Goal: Download file/media

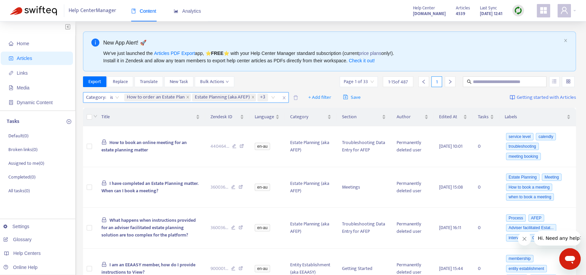
click at [285, 97] on icon "close" at bounding box center [284, 98] width 4 height 4
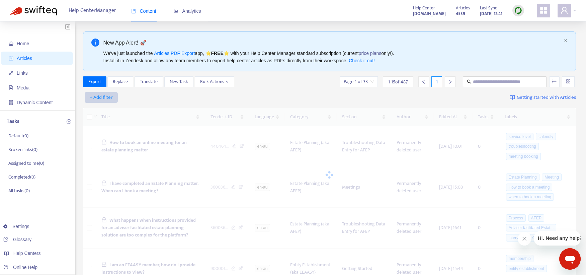
click at [111, 99] on span "+ Add filter" at bounding box center [101, 97] width 23 height 8
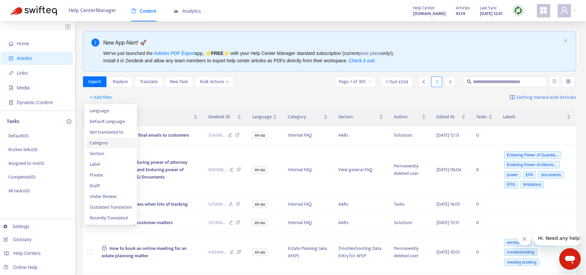
click at [112, 138] on li "Category" at bounding box center [111, 143] width 50 height 11
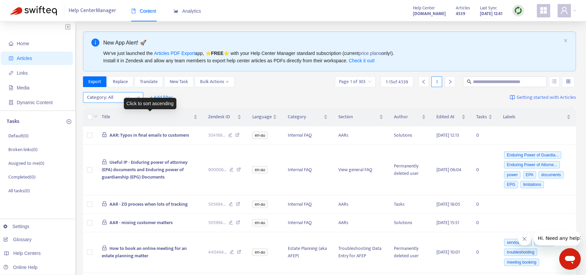
click at [122, 101] on div at bounding box center [105, 97] width 41 height 8
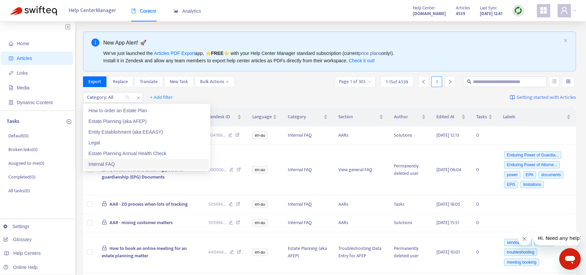
click at [108, 160] on div "Internal FAQ" at bounding box center [146, 163] width 116 height 7
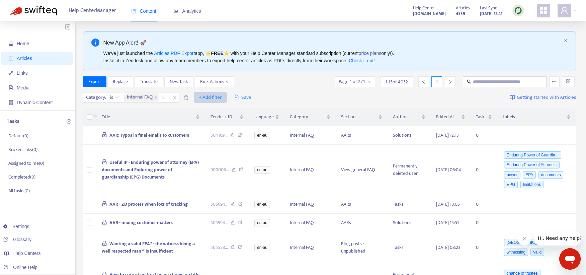
click at [201, 99] on span "+ Add filter" at bounding box center [210, 97] width 23 height 8
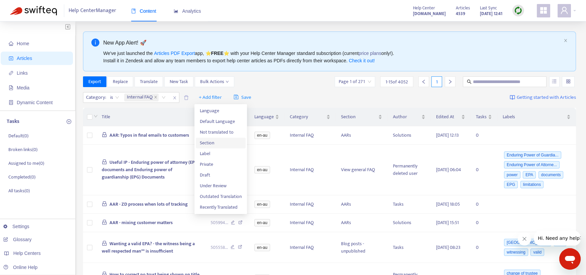
click at [208, 144] on span "Section" at bounding box center [221, 142] width 42 height 7
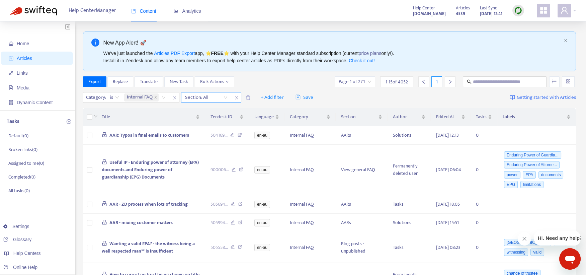
click at [203, 97] on div at bounding box center [203, 97] width 41 height 8
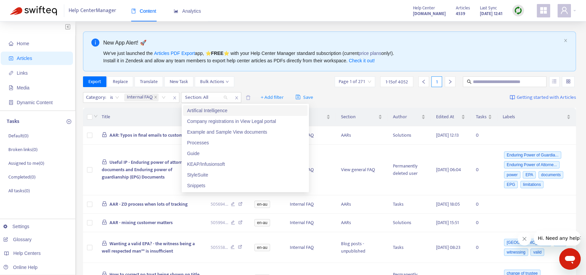
click at [231, 112] on div "Artifical Intelligence" at bounding box center [245, 110] width 116 height 7
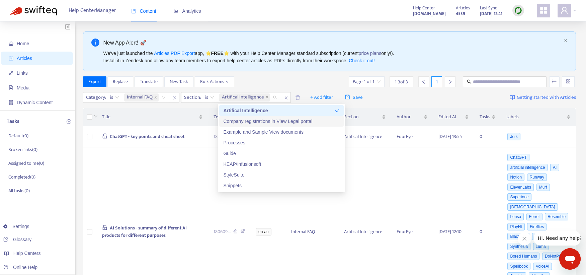
click at [232, 120] on div "Company registrations in View Legal portal" at bounding box center [281, 120] width 116 height 7
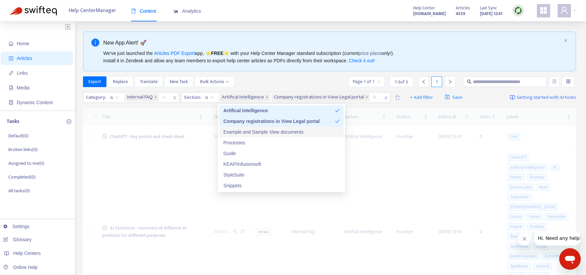
click at [233, 132] on div "Example and Sample View documents" at bounding box center [281, 131] width 116 height 7
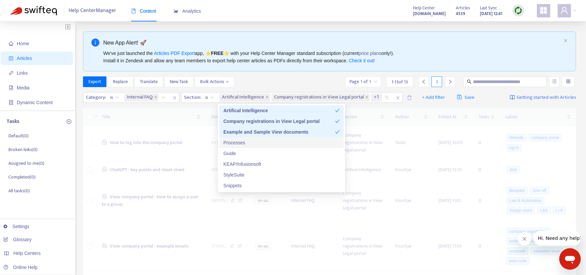
click at [232, 144] on div "Processes" at bounding box center [281, 142] width 116 height 7
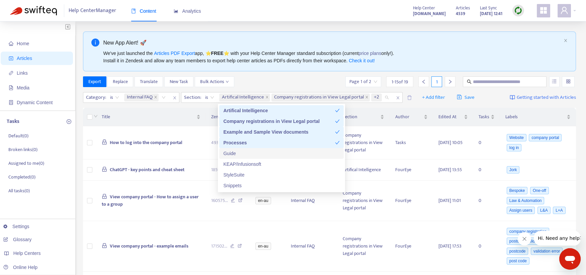
click at [231, 152] on div "Guide" at bounding box center [281, 153] width 116 height 7
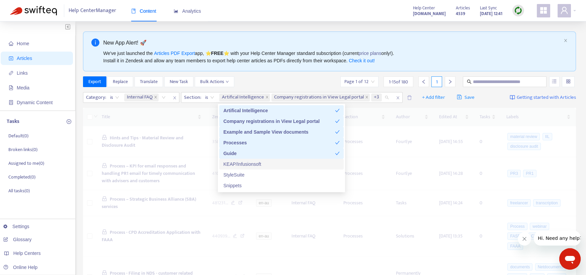
click at [232, 163] on div "KEAP/Infusionsoft" at bounding box center [281, 163] width 116 height 7
click at [232, 173] on div "StyleSuite" at bounding box center [281, 174] width 116 height 7
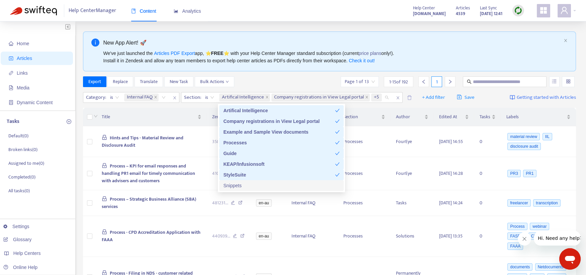
click at [232, 182] on div "Snippets" at bounding box center [281, 185] width 116 height 7
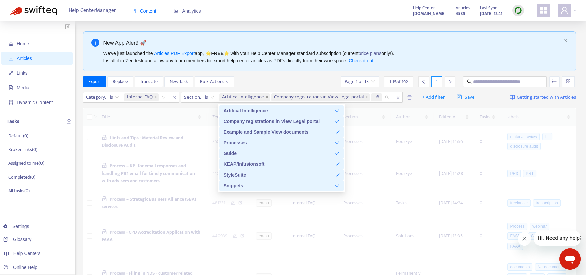
scroll to position [42, 0]
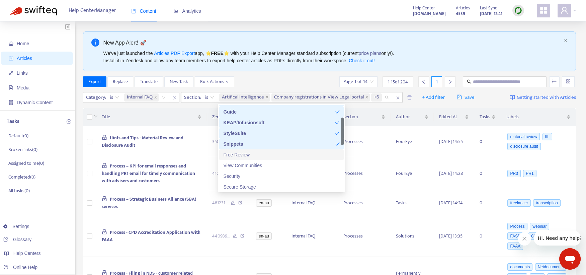
click at [232, 154] on div "Free Review" at bounding box center [281, 154] width 116 height 7
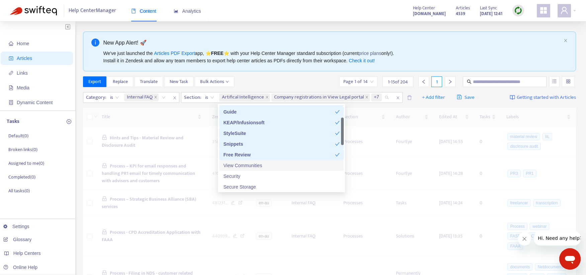
click at [234, 164] on div "View Communities" at bounding box center [281, 165] width 116 height 7
click at [230, 177] on div "Security" at bounding box center [281, 175] width 116 height 7
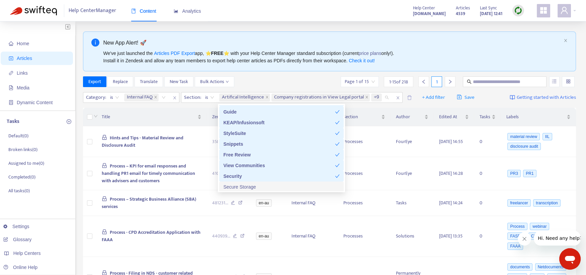
click at [232, 187] on div "Secure Storage" at bounding box center [281, 186] width 116 height 7
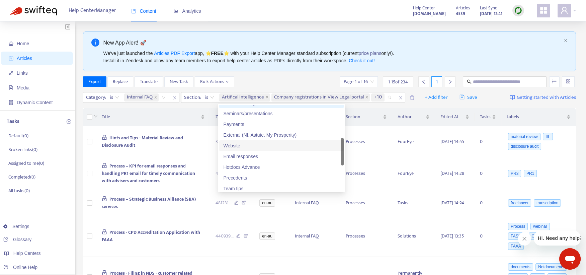
scroll to position [83, 0]
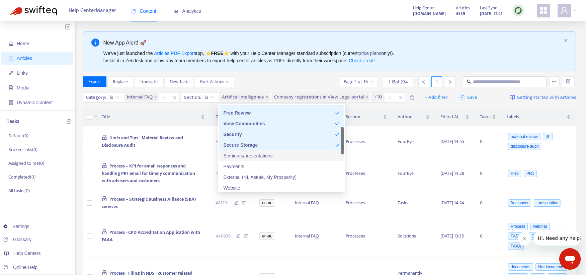
click at [241, 153] on div "Seminars/presentations" at bounding box center [281, 155] width 116 height 7
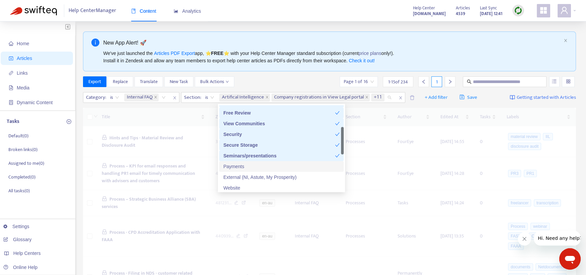
click at [237, 163] on div "Payments" at bounding box center [281, 166] width 116 height 7
click at [237, 174] on div "External (NI, Astute, My Prosperity)" at bounding box center [281, 176] width 116 height 7
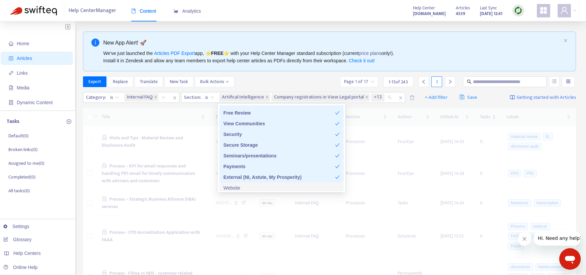
drag, startPoint x: 232, startPoint y: 184, endPoint x: 246, endPoint y: 163, distance: 25.3
click at [232, 185] on div "Website" at bounding box center [281, 187] width 116 height 7
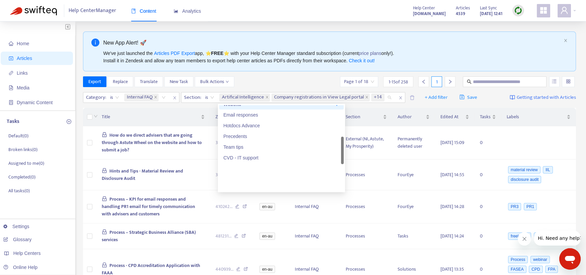
scroll to position [126, 0]
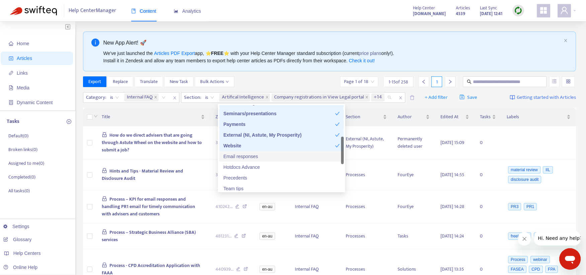
click at [253, 156] on div "Email responses" at bounding box center [281, 156] width 116 height 7
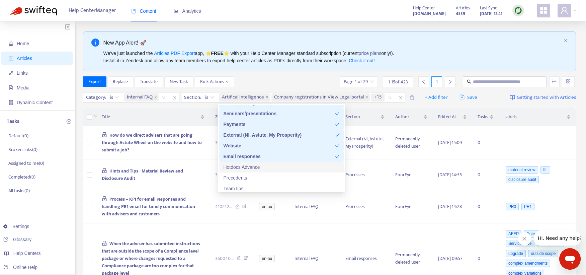
drag, startPoint x: 249, startPoint y: 167, endPoint x: 248, endPoint y: 173, distance: 6.6
click at [249, 167] on div "Hotdocs Advance" at bounding box center [281, 166] width 116 height 7
click at [239, 178] on div "Precedents" at bounding box center [281, 177] width 116 height 7
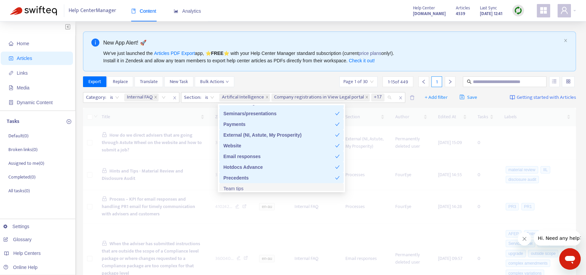
click at [241, 187] on div "Team tips" at bounding box center [281, 188] width 116 height 7
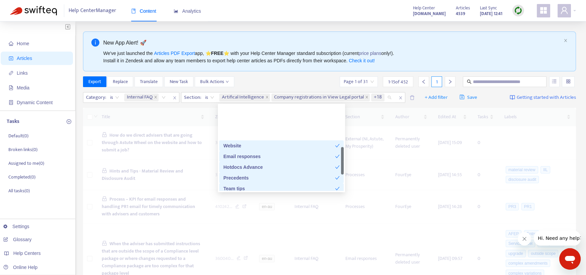
scroll to position [167, 0]
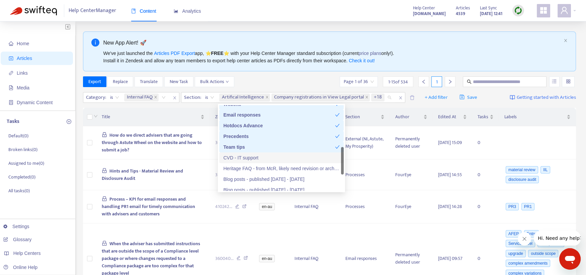
click at [247, 159] on div "CVD - IT support" at bounding box center [281, 157] width 116 height 7
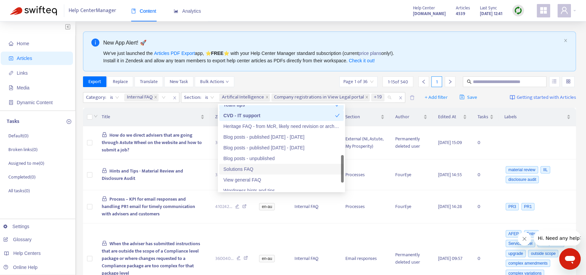
scroll to position [243, 0]
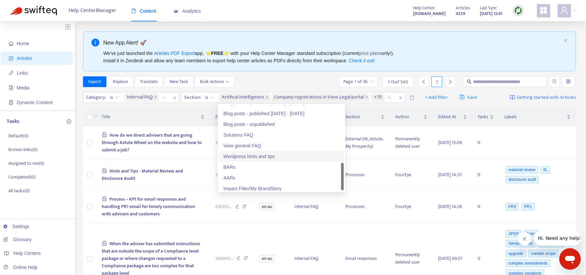
click at [254, 157] on div "Wordpress hints and tips" at bounding box center [281, 156] width 116 height 7
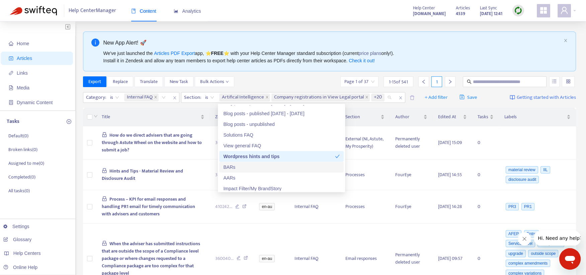
click at [233, 165] on div "BARs" at bounding box center [281, 166] width 116 height 7
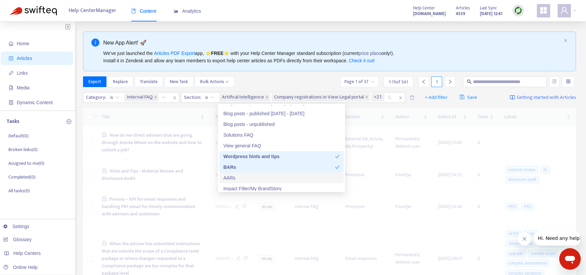
click at [232, 177] on div "AARs" at bounding box center [281, 177] width 116 height 7
click at [243, 187] on div "Impact Filter/My BrandStory" at bounding box center [281, 188] width 116 height 7
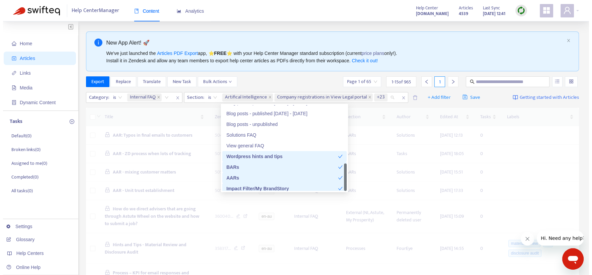
scroll to position [246, 0]
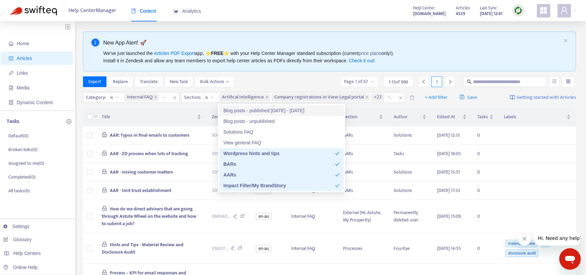
click at [282, 84] on div "Export Replace Translate New Task Bulk Actions Page 1 of 67 1 - 15 of 998 1" at bounding box center [329, 81] width 493 height 11
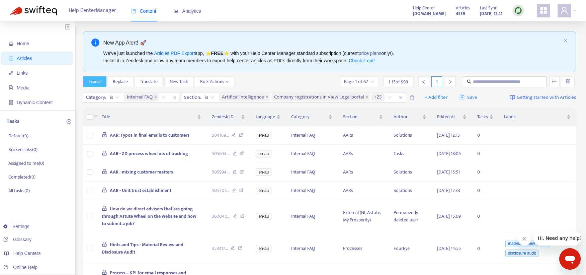
click at [92, 81] on span "Export" at bounding box center [94, 81] width 13 height 7
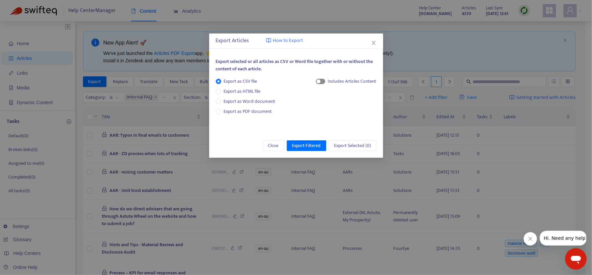
click at [323, 82] on span "button" at bounding box center [320, 81] width 9 height 5
drag, startPoint x: 331, startPoint y: 104, endPoint x: 328, endPoint y: 110, distance: 7.1
click at [331, 104] on span "HTML Content" at bounding box center [345, 103] width 33 height 7
click at [302, 145] on span "Export Filtered" at bounding box center [306, 145] width 29 height 7
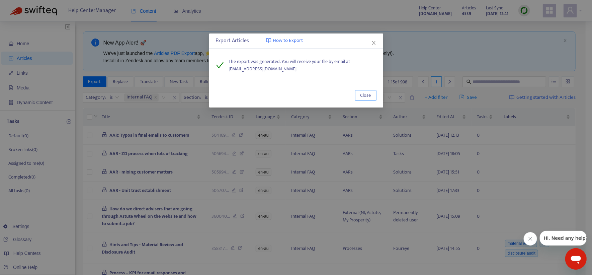
click at [364, 96] on span "Close" at bounding box center [366, 95] width 11 height 7
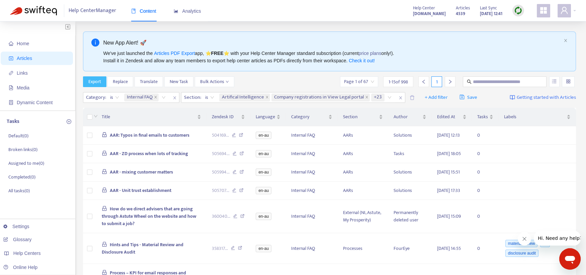
click at [98, 83] on span "Export" at bounding box center [94, 81] width 13 height 7
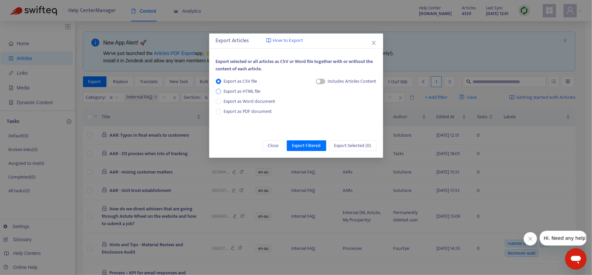
click at [250, 93] on span "Export as HTML file" at bounding box center [242, 91] width 42 height 7
click at [304, 145] on span "Export Filtered" at bounding box center [306, 145] width 29 height 7
